Goal: Task Accomplishment & Management: Manage account settings

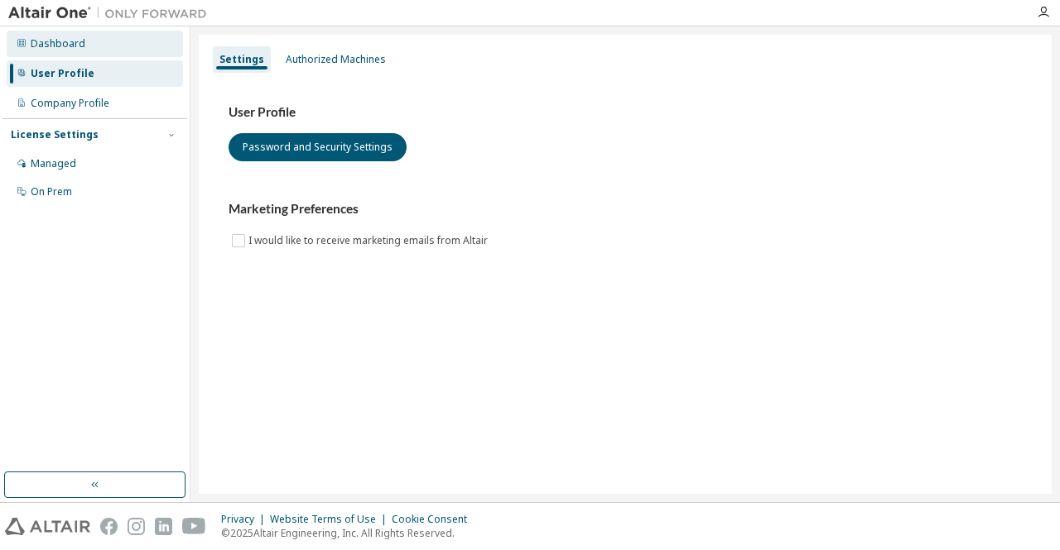
click at [62, 41] on div "Dashboard" at bounding box center [58, 43] width 55 height 13
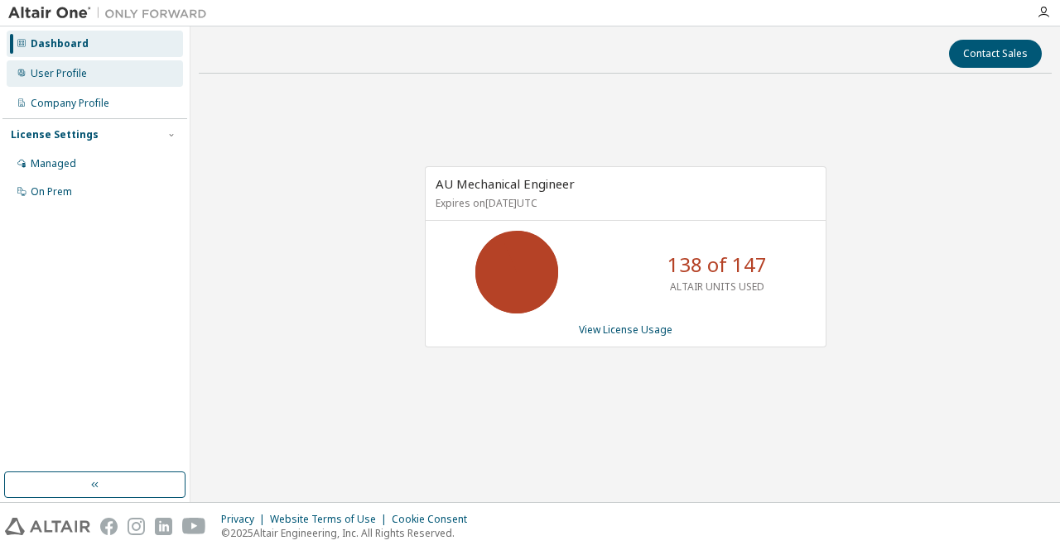
click at [46, 75] on div "User Profile" at bounding box center [59, 73] width 56 height 13
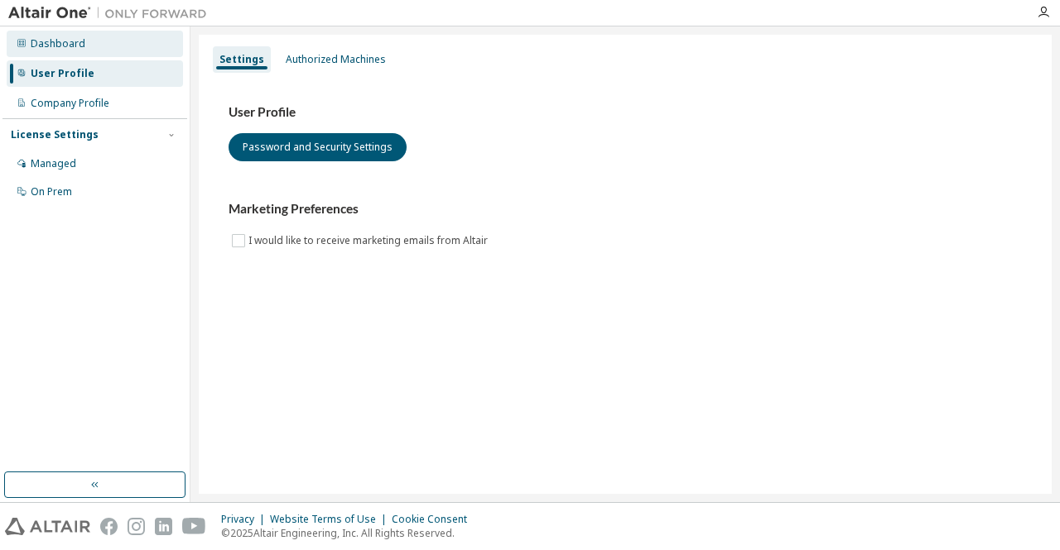
click at [58, 44] on div "Dashboard" at bounding box center [58, 43] width 55 height 13
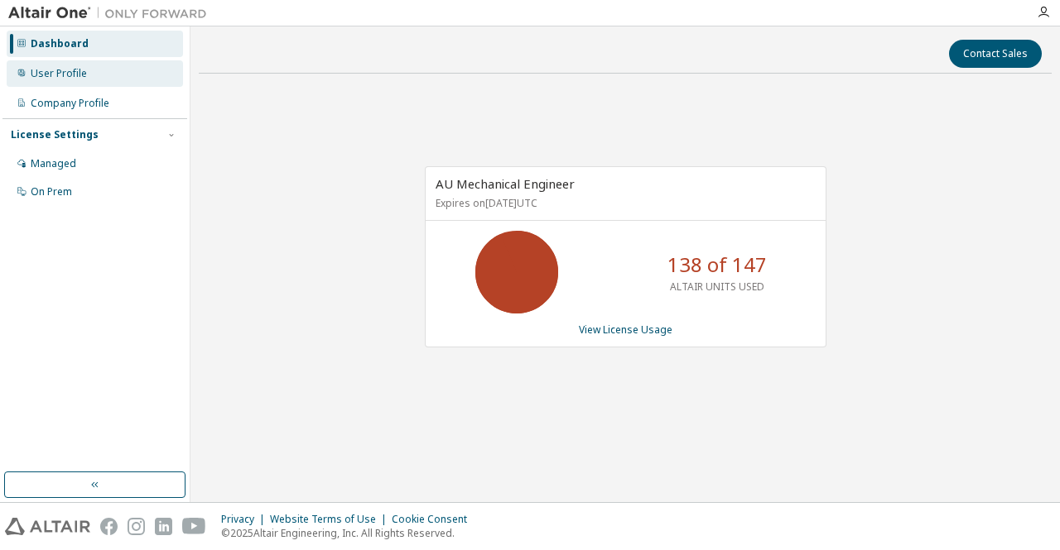
click at [86, 80] on div "User Profile" at bounding box center [95, 73] width 176 height 26
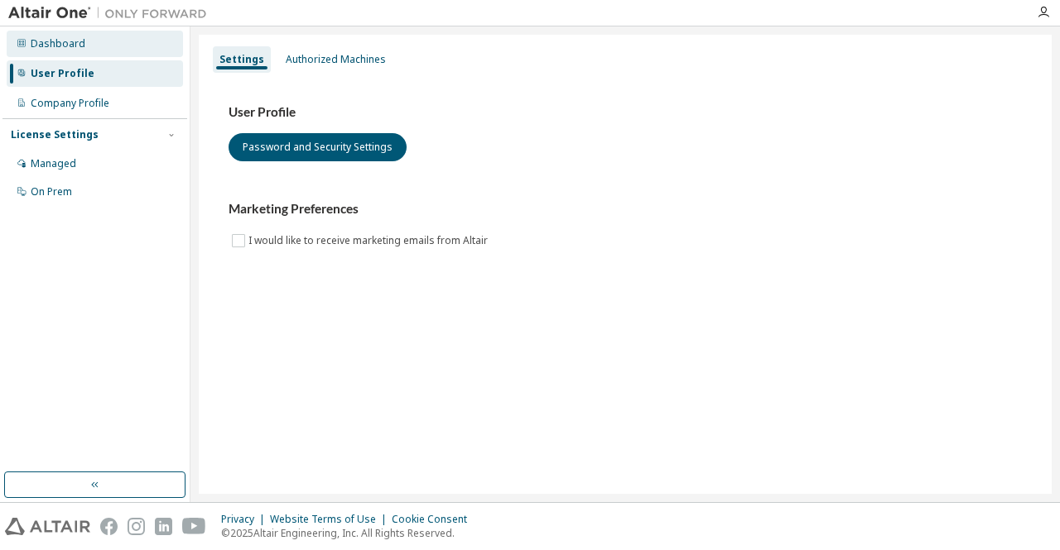
click at [79, 48] on div "Dashboard" at bounding box center [58, 43] width 55 height 13
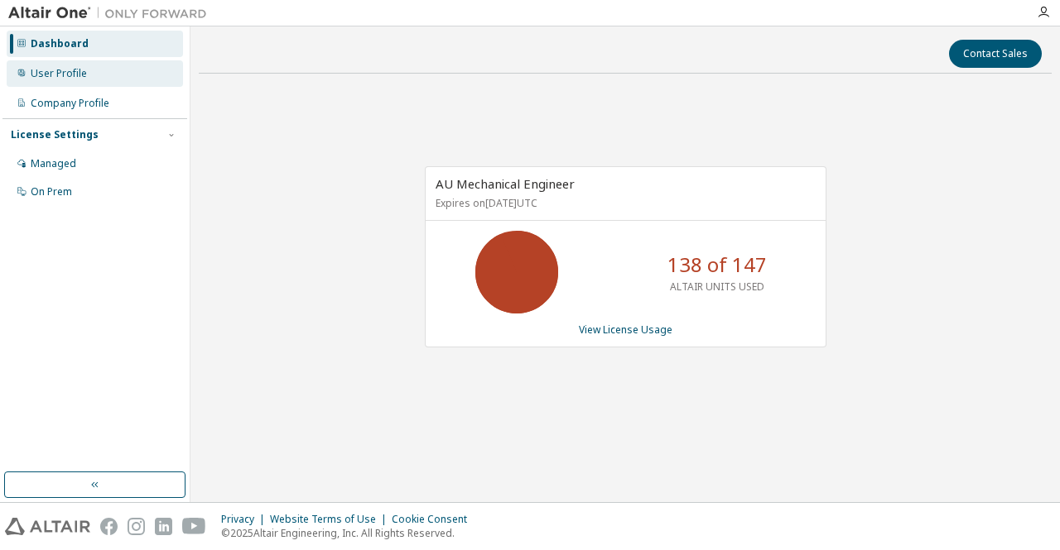
click at [96, 83] on div "User Profile" at bounding box center [95, 73] width 176 height 26
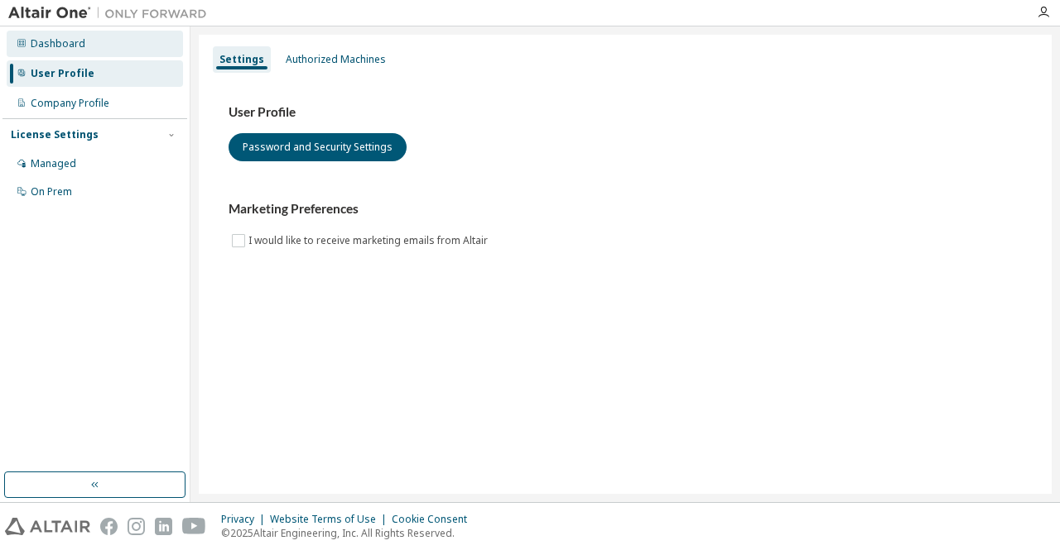
click at [73, 43] on div "Dashboard" at bounding box center [58, 43] width 55 height 13
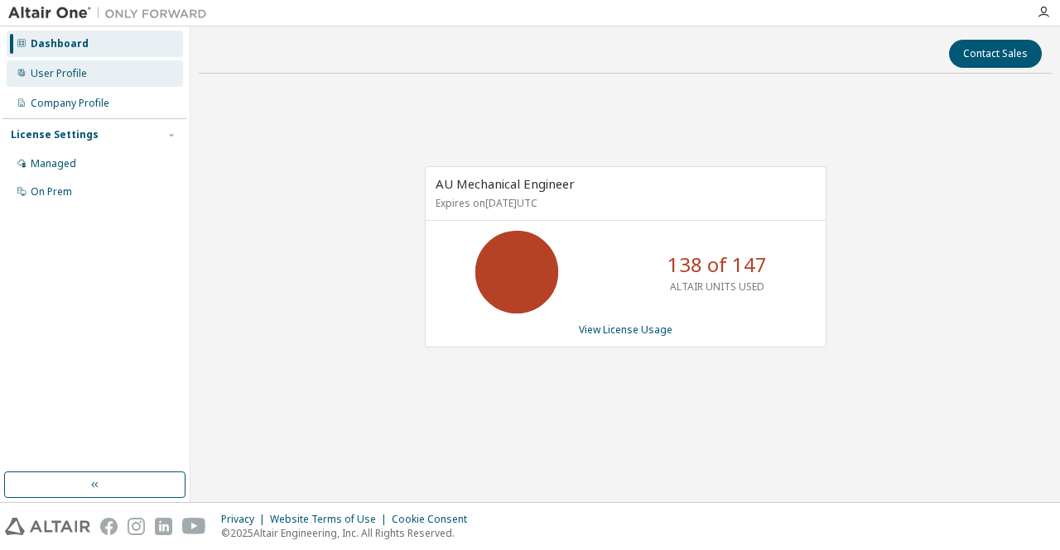
click at [36, 65] on div "User Profile" at bounding box center [95, 73] width 176 height 26
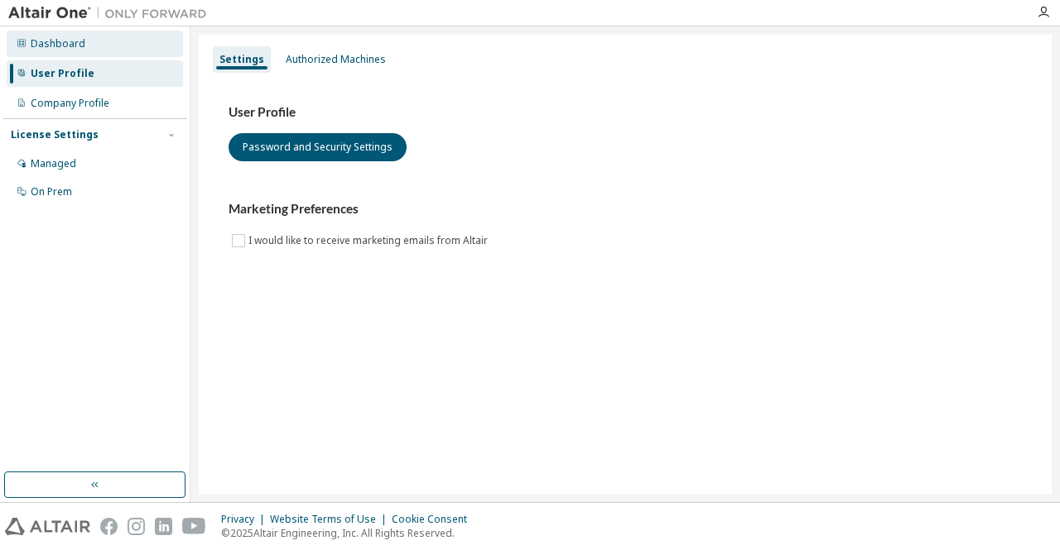
click at [60, 47] on div "Dashboard" at bounding box center [58, 43] width 55 height 13
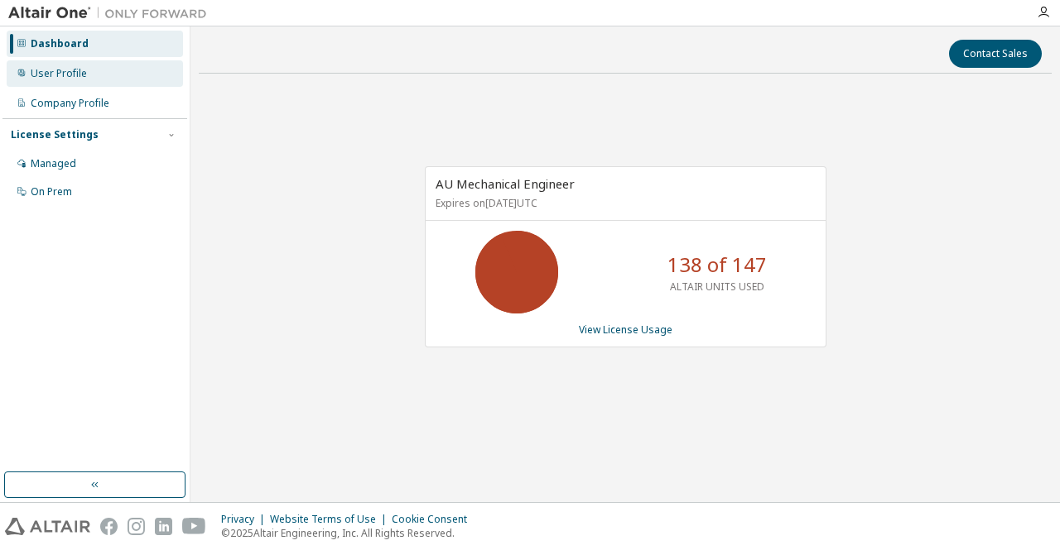
click at [68, 75] on div "User Profile" at bounding box center [59, 73] width 56 height 13
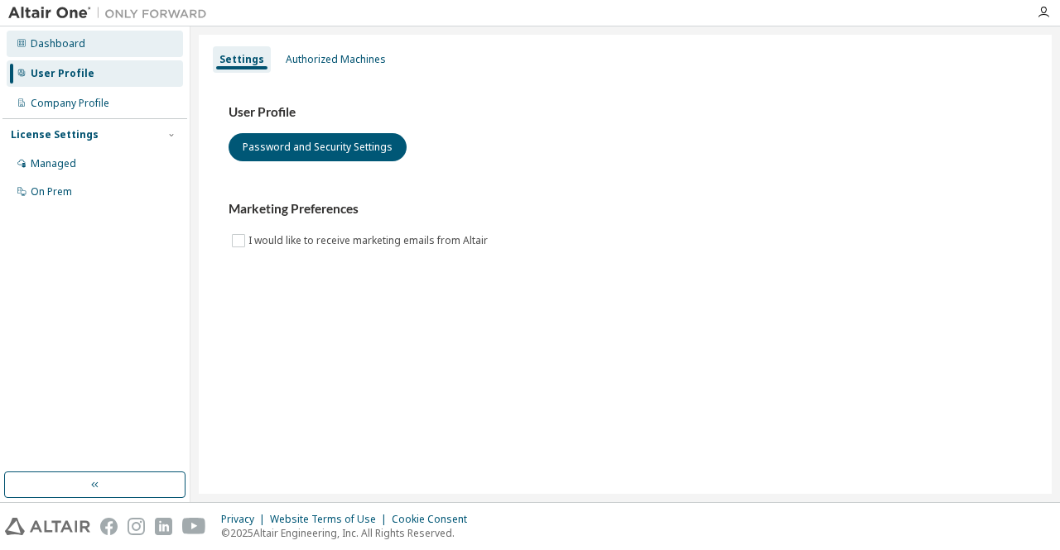
click at [67, 46] on div "Dashboard" at bounding box center [58, 43] width 55 height 13
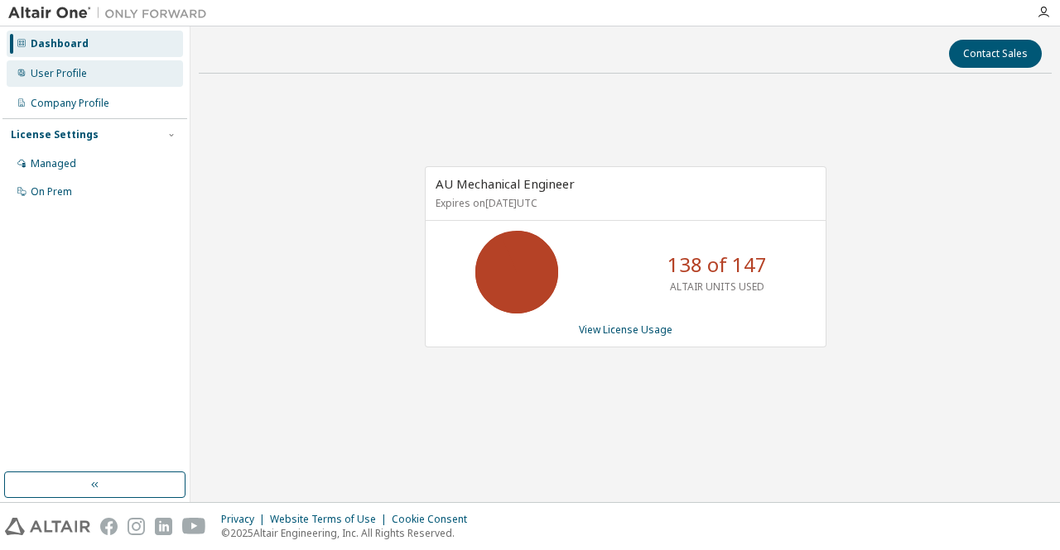
click at [72, 76] on div "User Profile" at bounding box center [59, 73] width 56 height 13
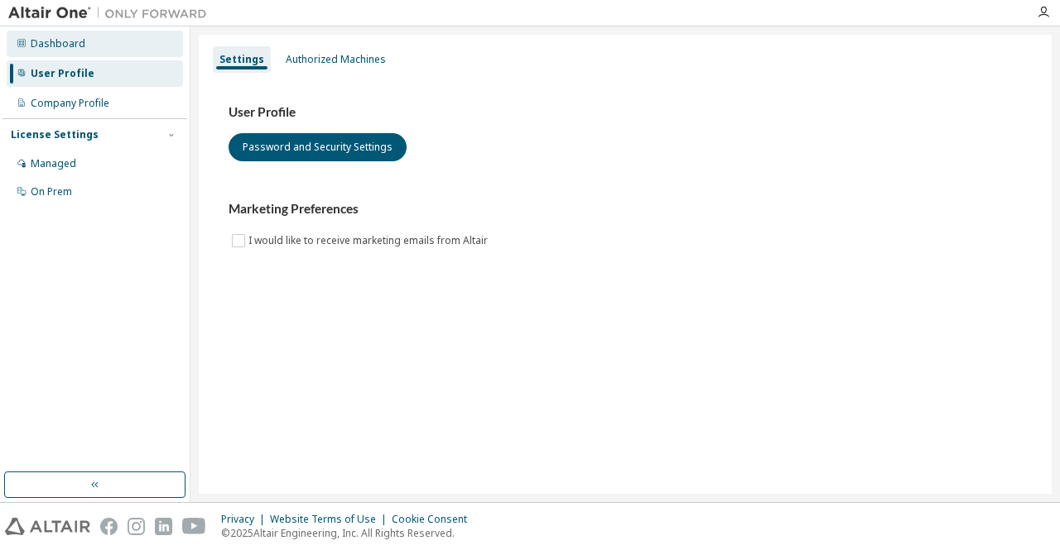
click at [72, 47] on div "Dashboard" at bounding box center [58, 43] width 55 height 13
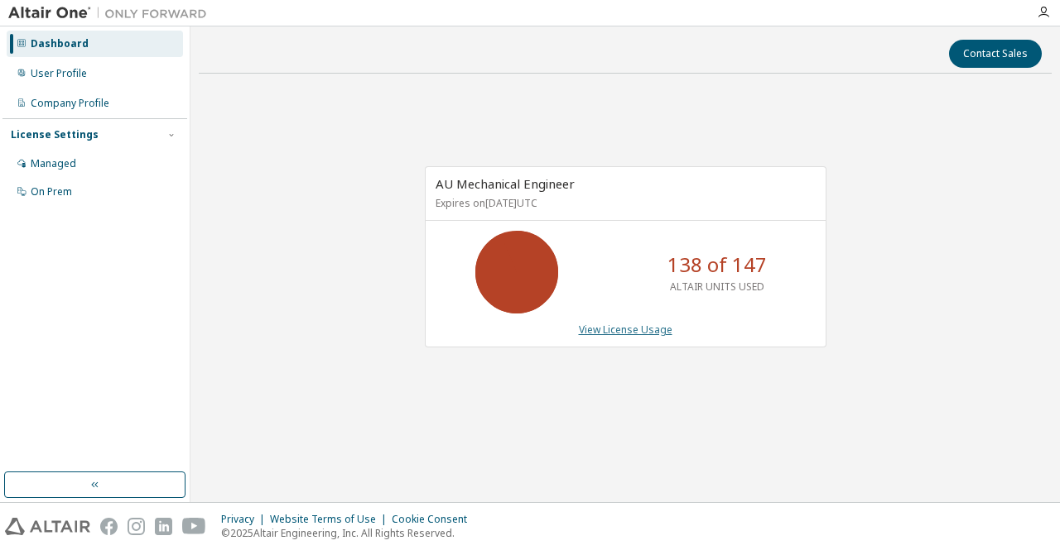
click at [611, 326] on link "View License Usage" at bounding box center [626, 330] width 94 height 14
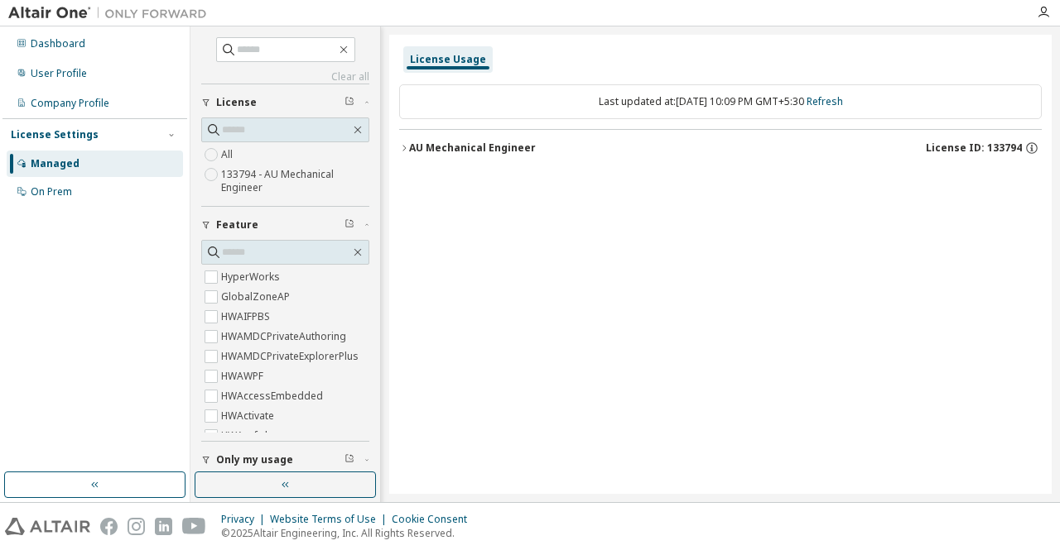
click at [408, 143] on icon "button" at bounding box center [404, 148] width 10 height 10
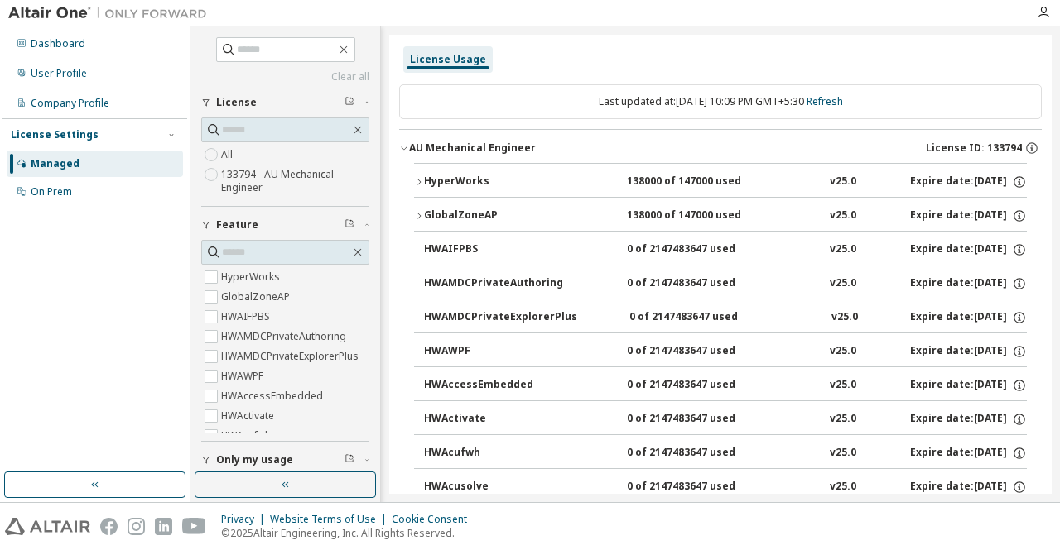
click at [425, 181] on div "HyperWorks" at bounding box center [498, 182] width 149 height 15
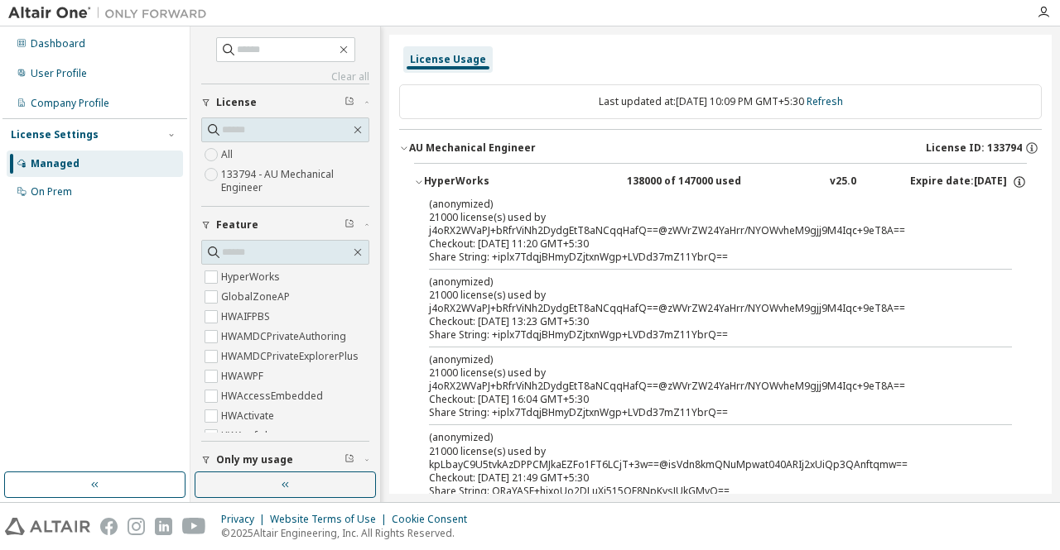
click at [409, 153] on div "AU Mechanical Engineer" at bounding box center [472, 148] width 127 height 13
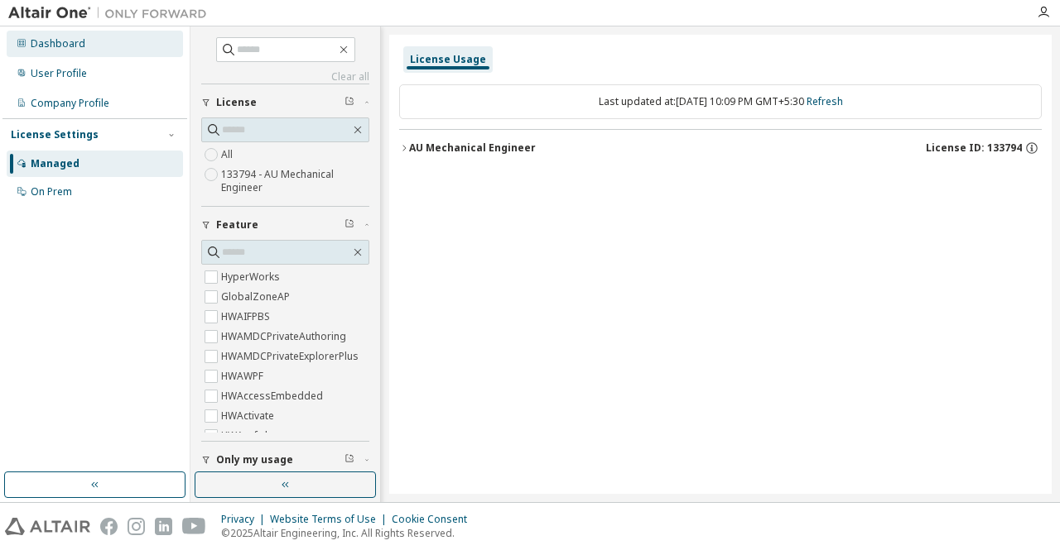
click at [33, 50] on div "Dashboard" at bounding box center [95, 44] width 176 height 26
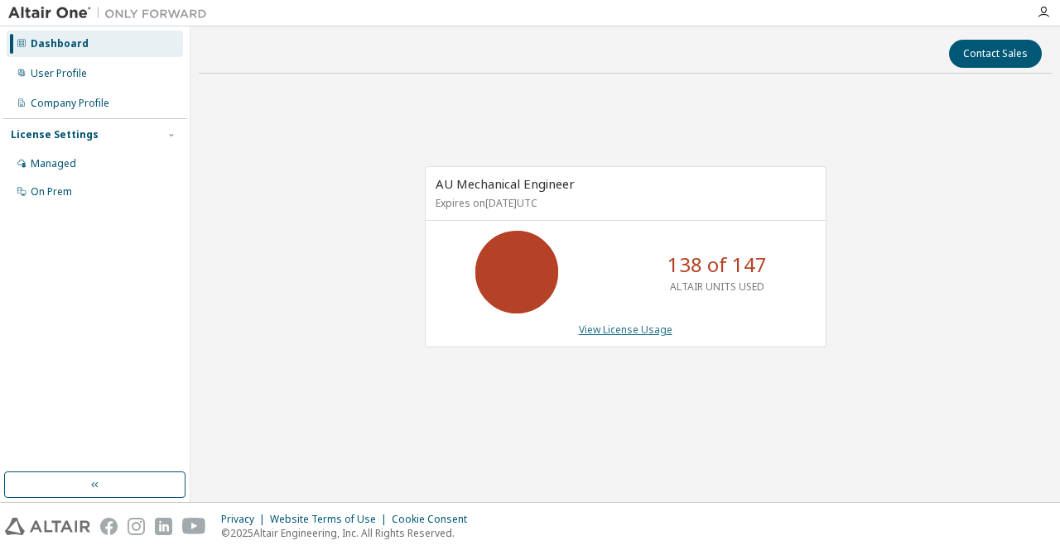
click at [621, 328] on link "View License Usage" at bounding box center [626, 330] width 94 height 14
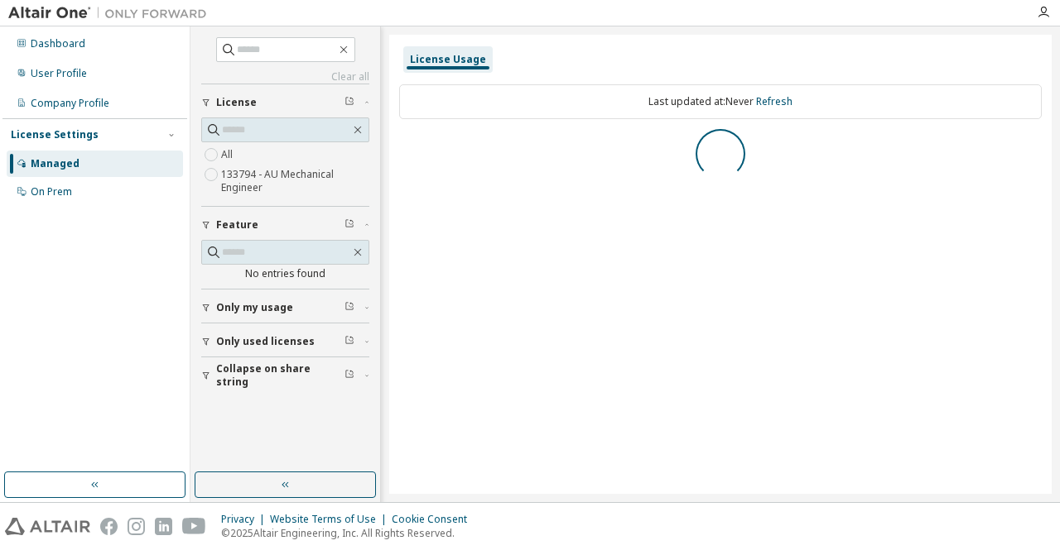
click at [285, 310] on span "Only my usage" at bounding box center [254, 307] width 77 height 13
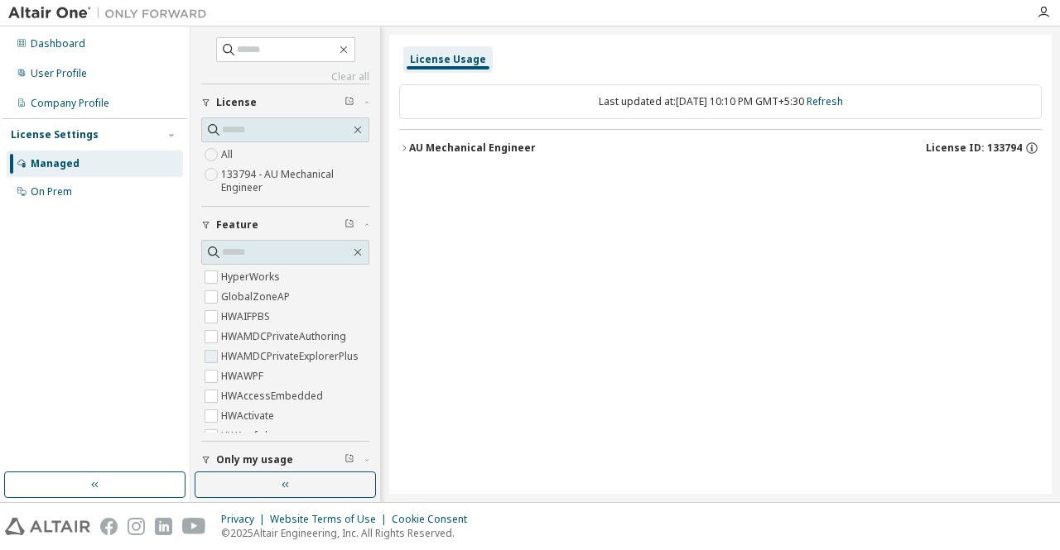
scroll to position [166, 0]
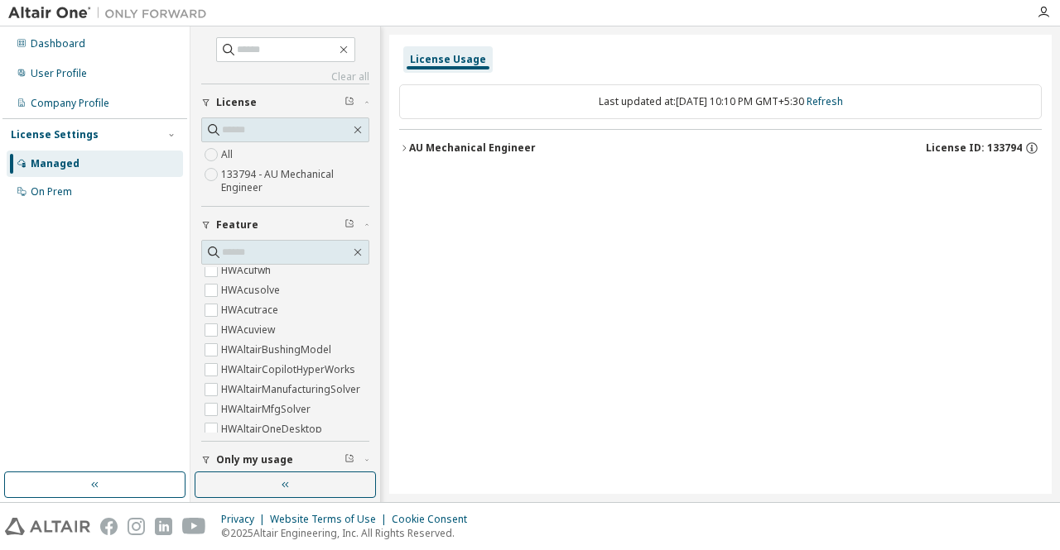
click at [272, 455] on span "Only my usage" at bounding box center [254, 460] width 77 height 13
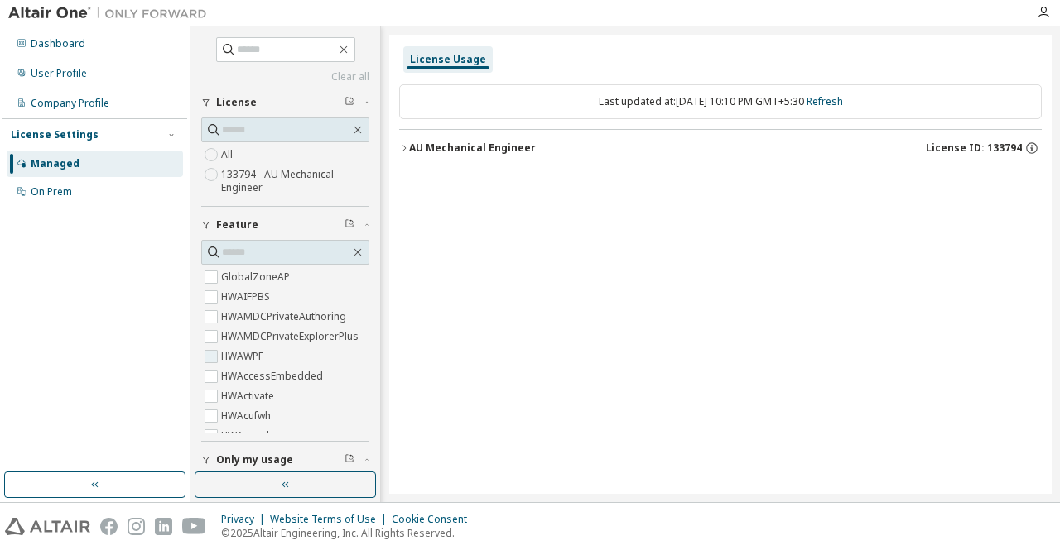
scroll to position [0, 0]
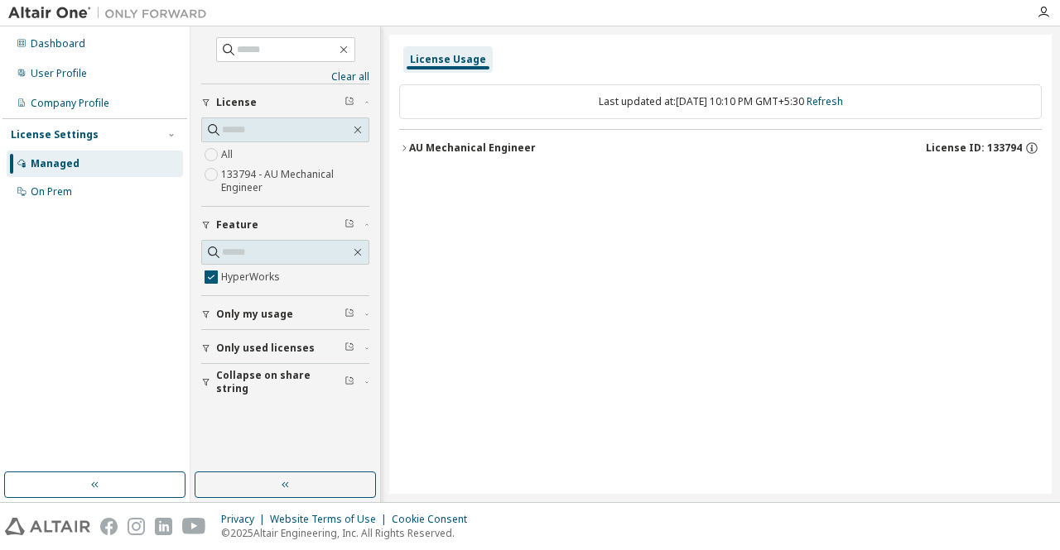
click at [409, 142] on div "AU Mechanical Engineer" at bounding box center [472, 148] width 127 height 13
click at [416, 182] on icon "button" at bounding box center [419, 182] width 10 height 10
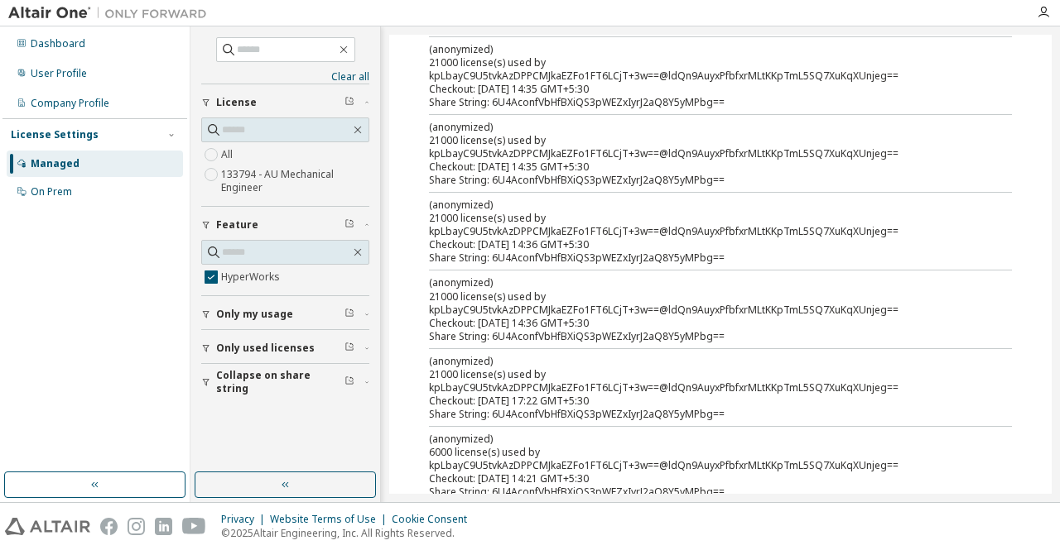
scroll to position [1300, 0]
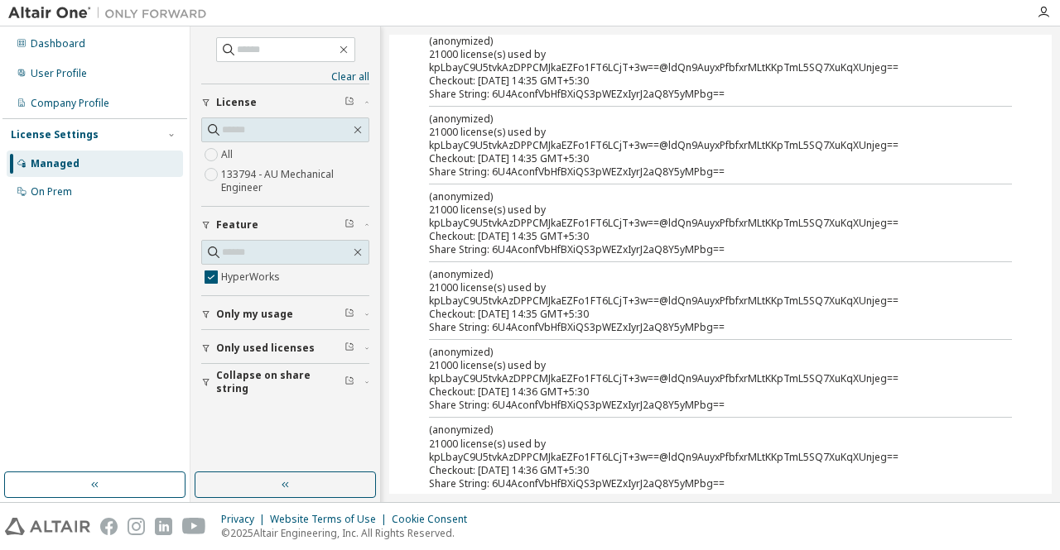
click at [209, 312] on icon "button" at bounding box center [206, 315] width 10 height 10
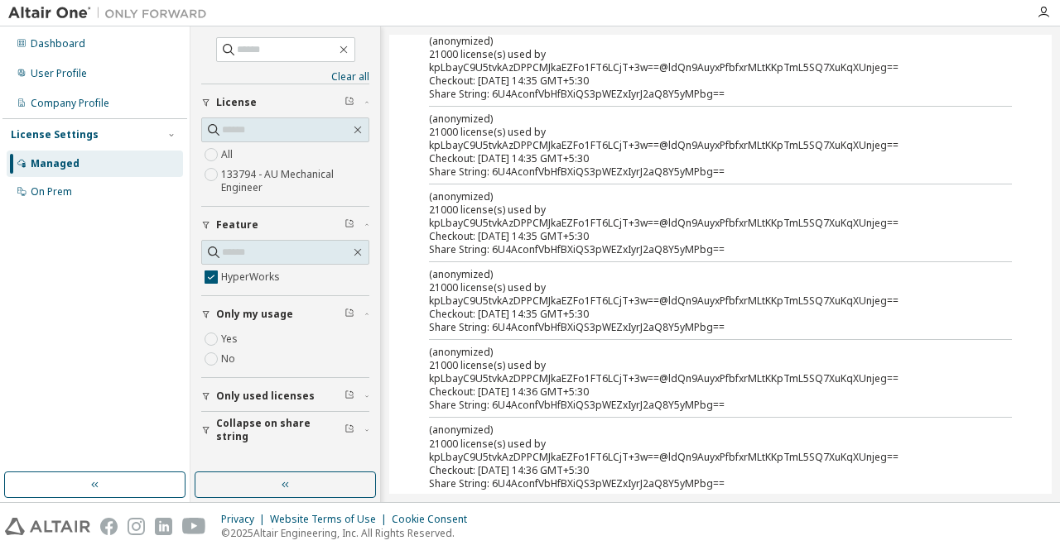
scroll to position [0, 0]
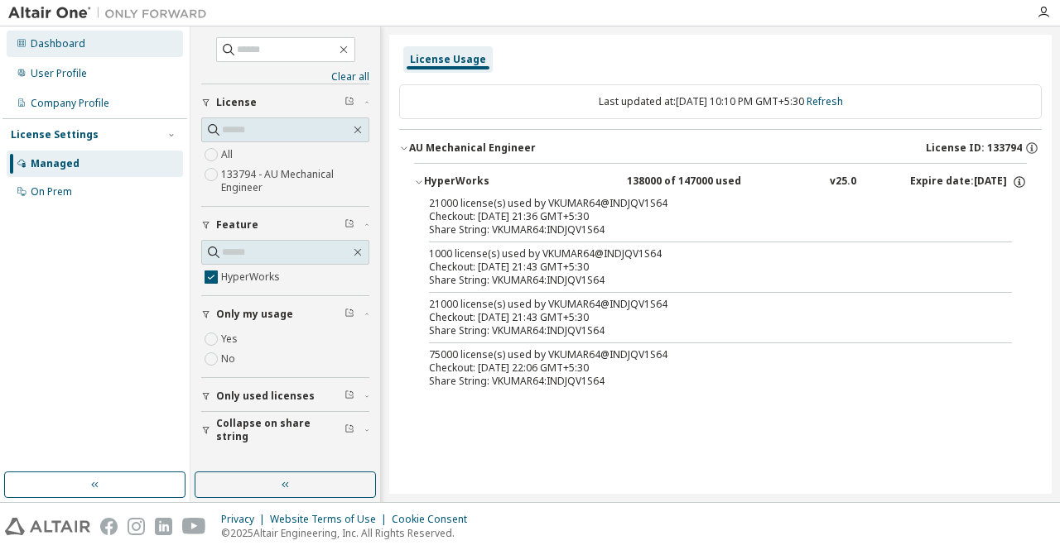
click at [63, 46] on div "Dashboard" at bounding box center [58, 43] width 55 height 13
